Goal: Task Accomplishment & Management: Complete application form

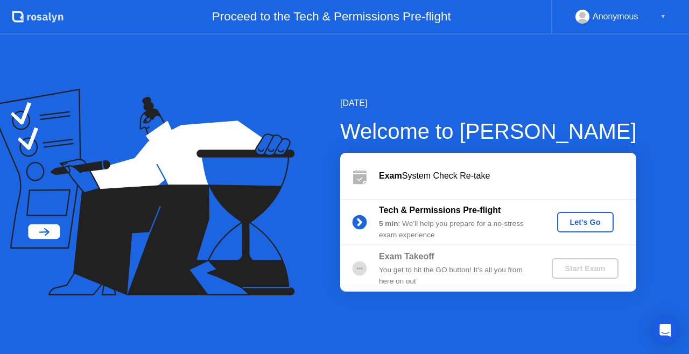
click at [595, 215] on button "Let's Go" at bounding box center [586, 222] width 57 height 20
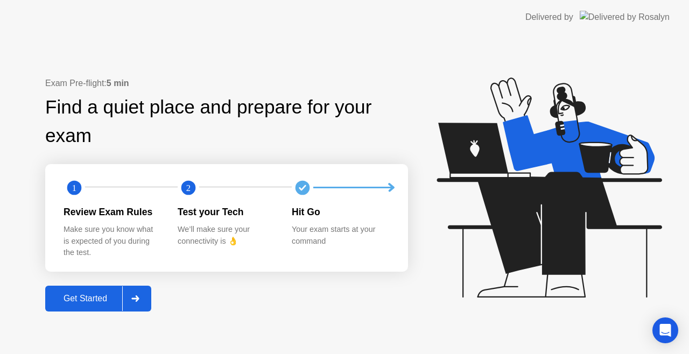
click at [88, 294] on div "Get Started" at bounding box center [85, 299] width 74 height 10
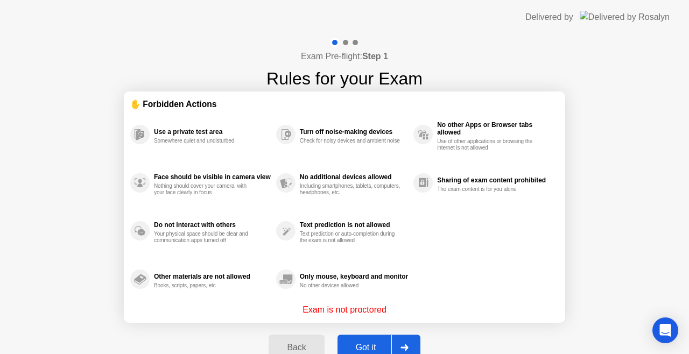
click at [377, 345] on div "Got it" at bounding box center [366, 348] width 51 height 10
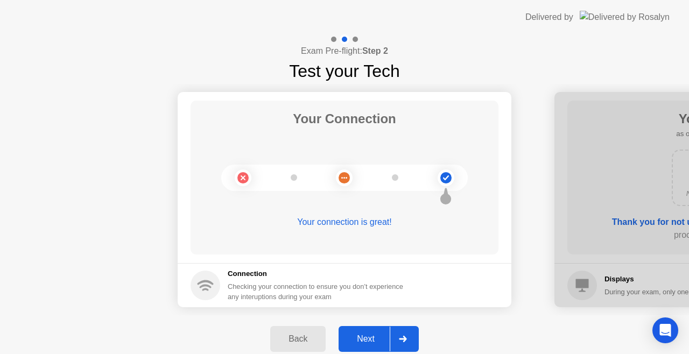
click at [368, 346] on button "Next" at bounding box center [379, 339] width 80 height 26
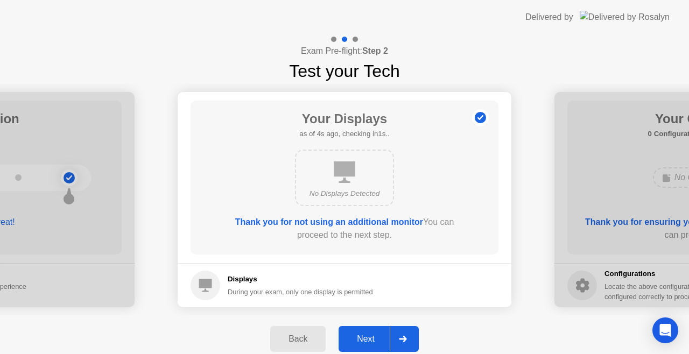
click at [368, 336] on div "Next" at bounding box center [366, 340] width 48 height 10
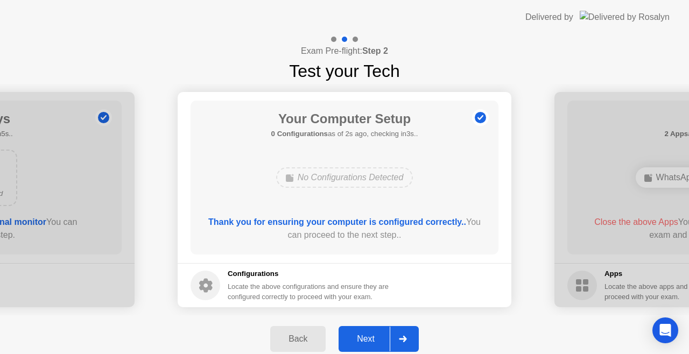
click at [371, 340] on div "Next" at bounding box center [366, 340] width 48 height 10
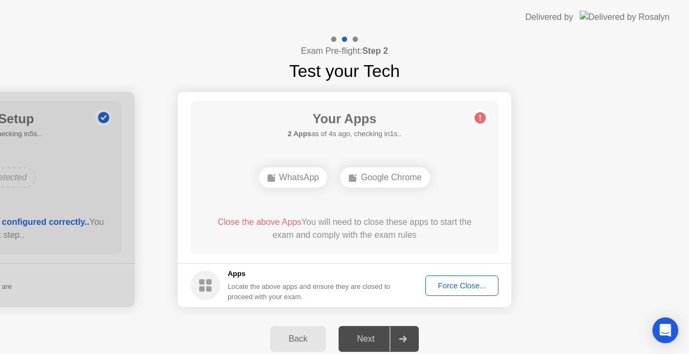
click at [450, 287] on div "Force Close..." at bounding box center [462, 286] width 66 height 9
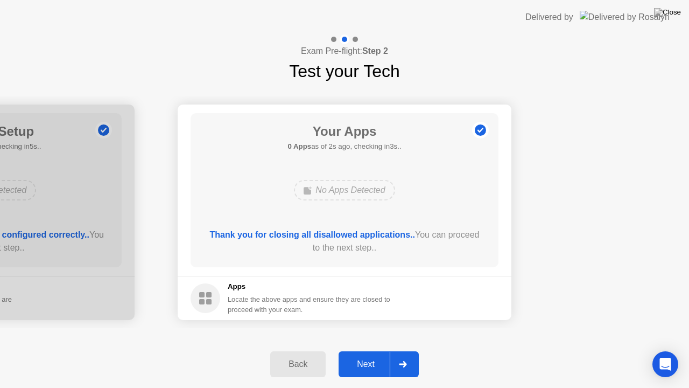
click at [367, 354] on div "Next" at bounding box center [366, 364] width 48 height 10
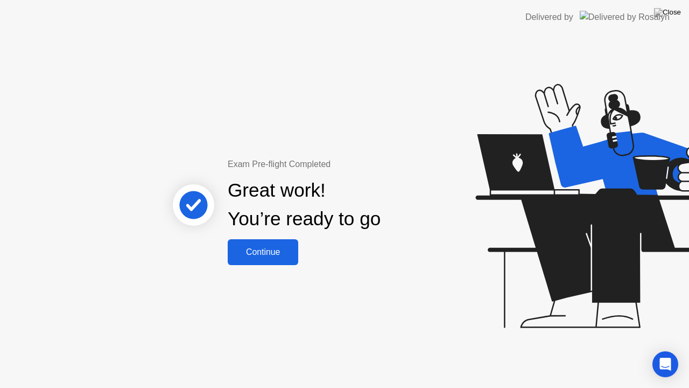
click at [291, 253] on div "Continue" at bounding box center [263, 252] width 64 height 10
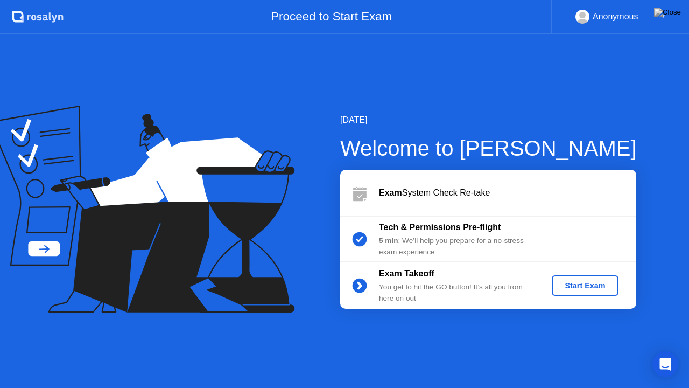
click at [596, 286] on div "Start Exam" at bounding box center [585, 285] width 58 height 9
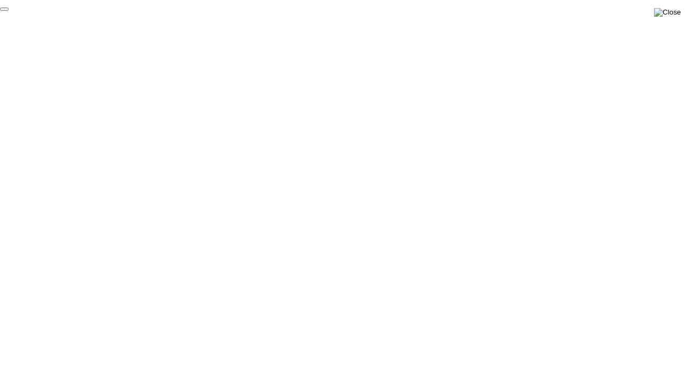
click at [674, 12] on img at bounding box center [667, 12] width 27 height 9
click at [531, 354] on div at bounding box center [344, 388] width 689 height 0
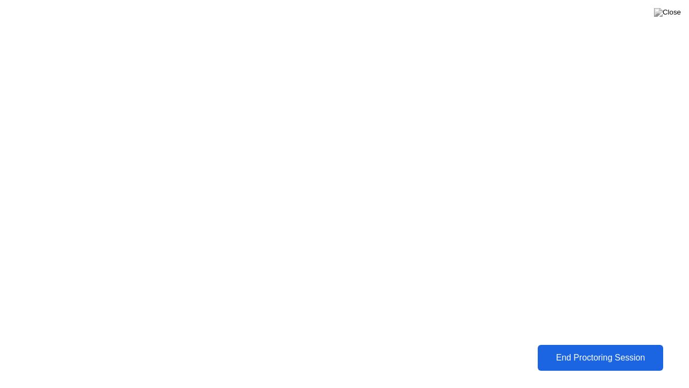
click at [584, 353] on div "End Proctoring Session" at bounding box center [600, 358] width 119 height 10
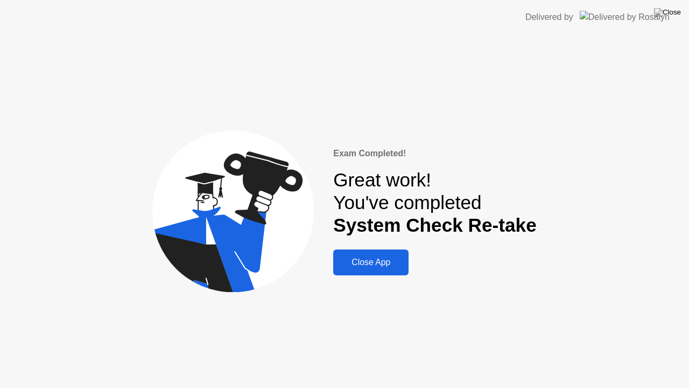
click at [379, 257] on div "Close App" at bounding box center [371, 262] width 69 height 10
